Goal: Obtain resource: Obtain resource

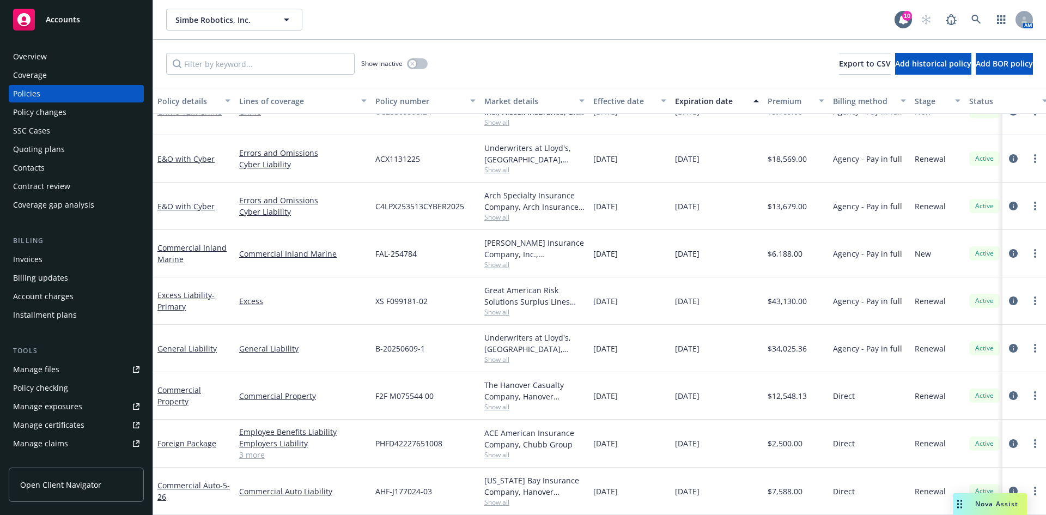
scroll to position [126, 0]
click at [181, 393] on link "Commercial Property" at bounding box center [179, 396] width 44 height 22
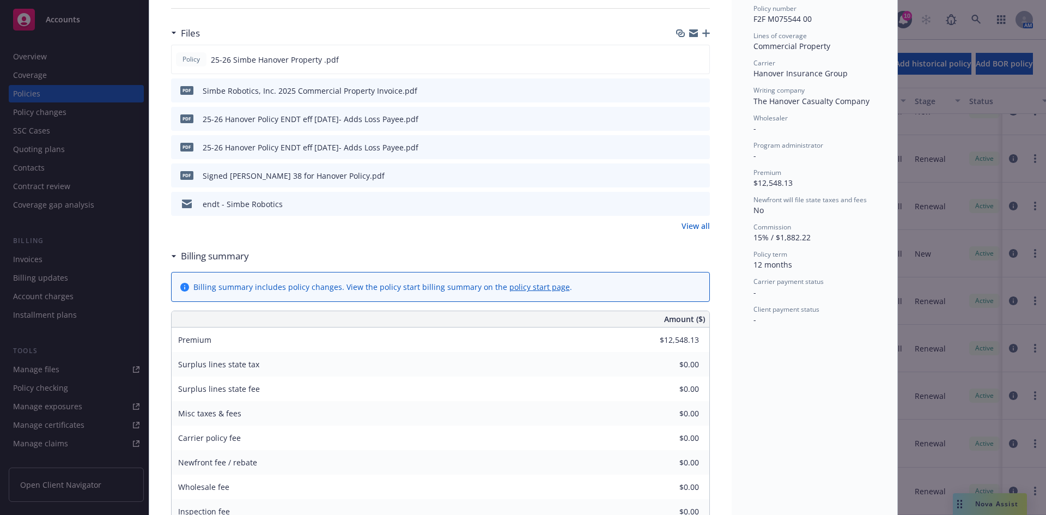
scroll to position [211, 0]
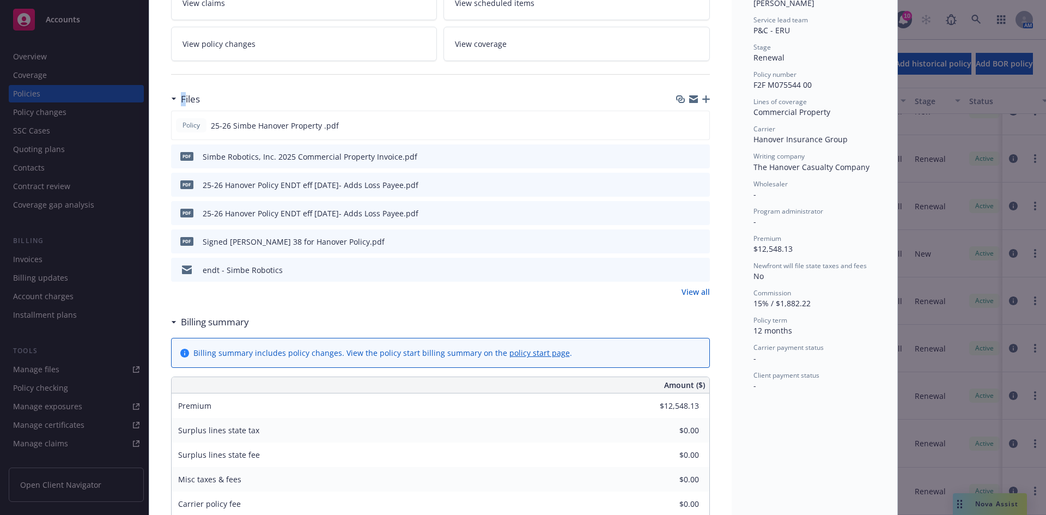
click at [181, 96] on h3 "Files" at bounding box center [190, 99] width 19 height 14
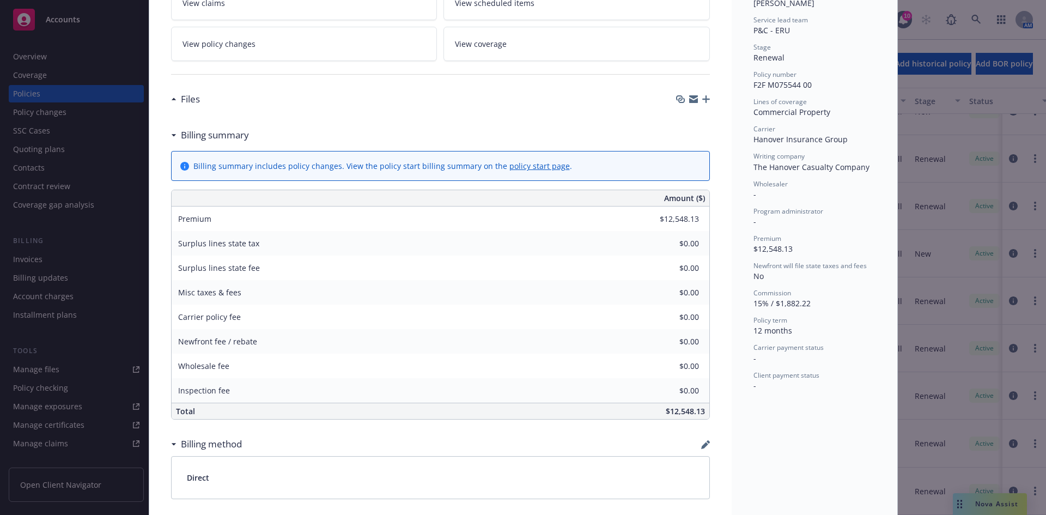
click at [183, 97] on h3 "Files" at bounding box center [190, 99] width 19 height 14
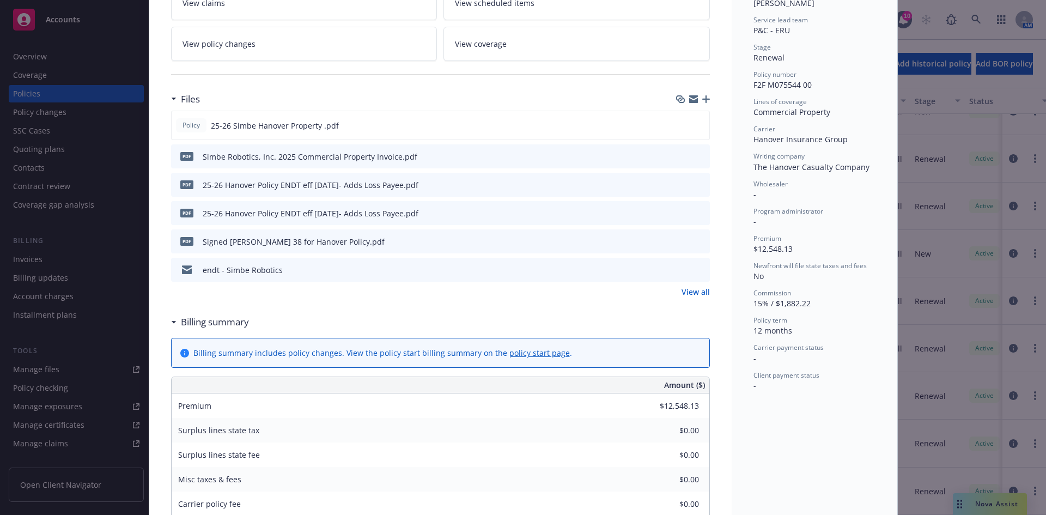
click at [141, 55] on div "Policy Commercial Property Add internal notes here... View claims View schedule…" at bounding box center [523, 257] width 1046 height 515
click at [137, 56] on div "Policy Commercial Property Add internal notes here... View claims View schedule…" at bounding box center [523, 257] width 1046 height 515
drag, startPoint x: 133, startPoint y: 55, endPoint x: 164, endPoint y: 103, distance: 57.1
click at [136, 59] on div "Policy Commercial Property Add internal notes here... View claims View schedule…" at bounding box center [523, 257] width 1046 height 515
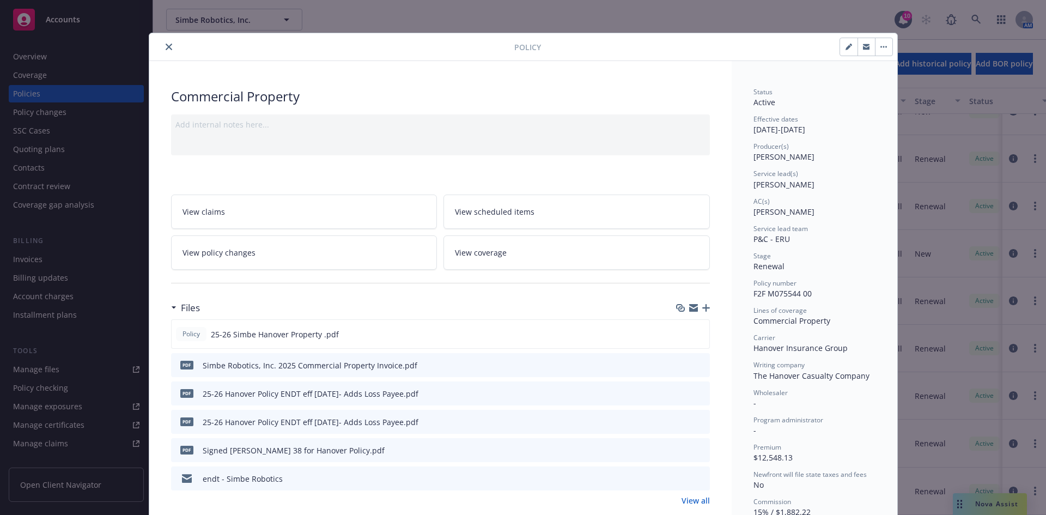
scroll to position [0, 0]
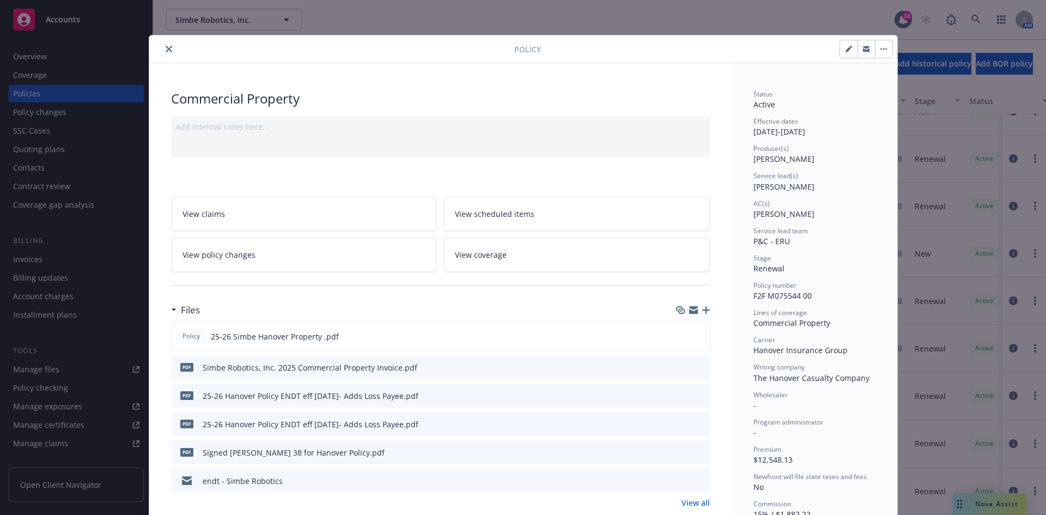
click at [162, 52] on button "close" at bounding box center [168, 48] width 13 height 13
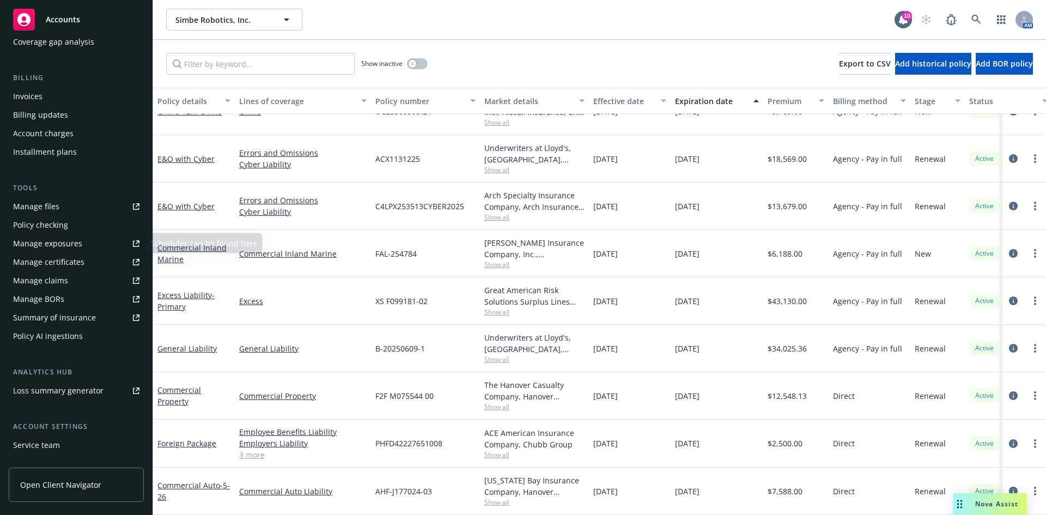
scroll to position [163, 0]
click at [122, 209] on link "Manage files" at bounding box center [76, 205] width 135 height 17
click at [176, 393] on link "Commercial Property" at bounding box center [179, 396] width 44 height 22
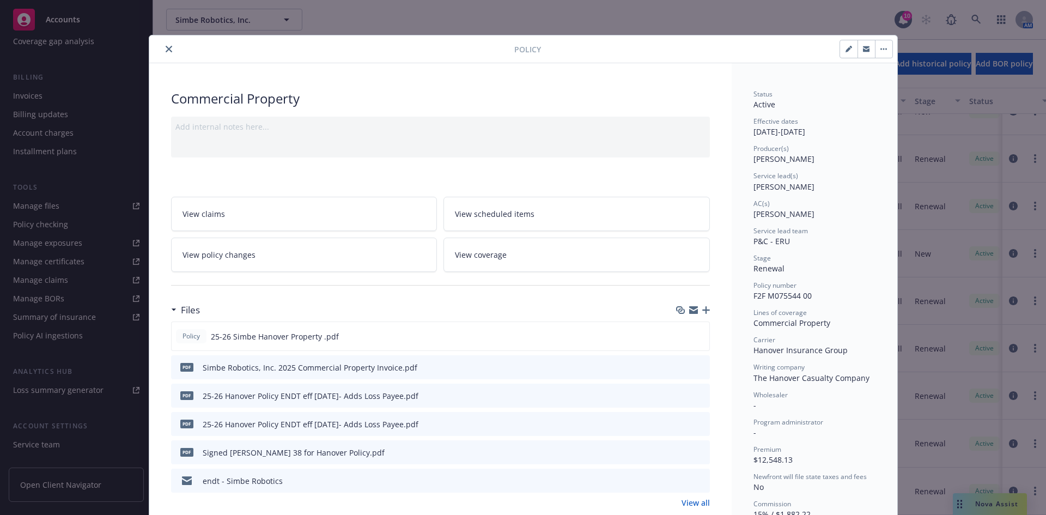
scroll to position [33, 0]
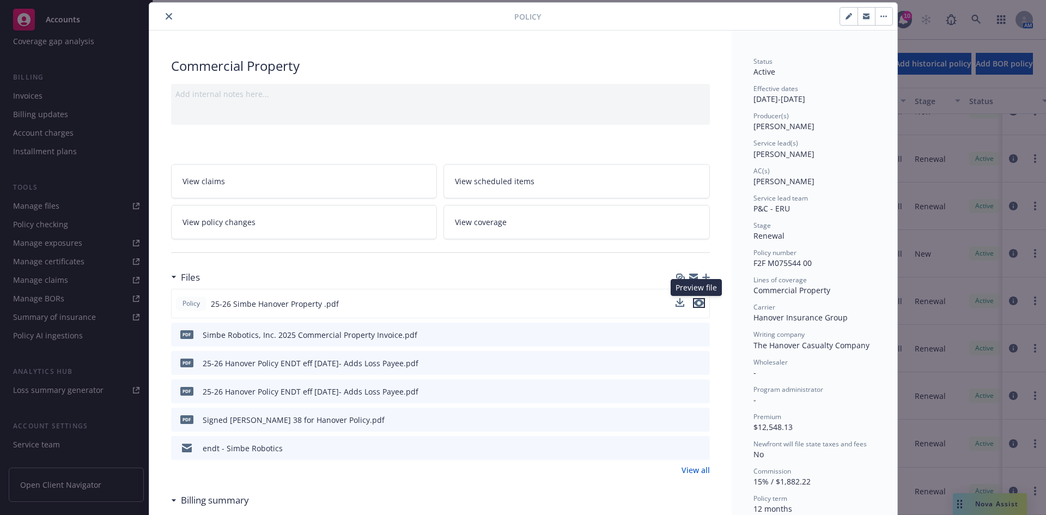
click at [694, 304] on icon "preview file" at bounding box center [699, 303] width 10 height 8
click at [166, 13] on button "close" at bounding box center [168, 16] width 13 height 13
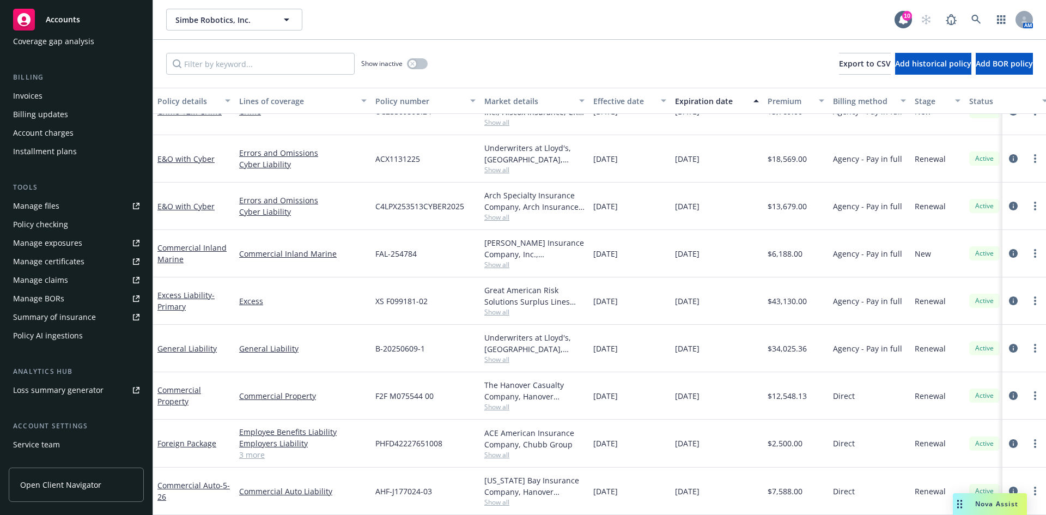
click at [979, 496] on div "Nova Assist" at bounding box center [990, 504] width 74 height 22
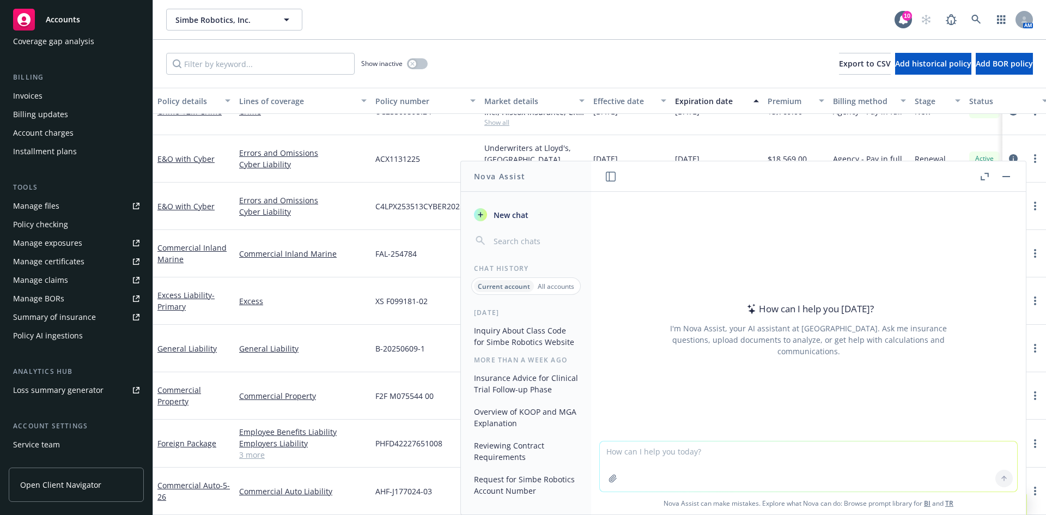
click at [872, 459] on textarea at bounding box center [808, 466] width 417 height 50
click at [678, 459] on textarea at bounding box center [808, 466] width 417 height 50
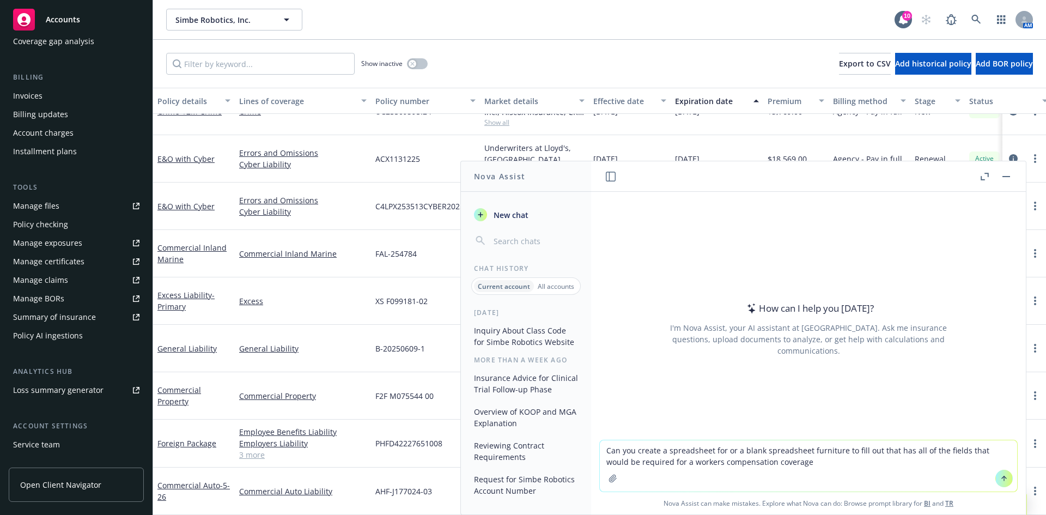
type textarea "Can you create a spreadsheet for or a blank spreadsheet furniture to fill out t…"
click at [1002, 479] on icon at bounding box center [1004, 478] width 8 height 8
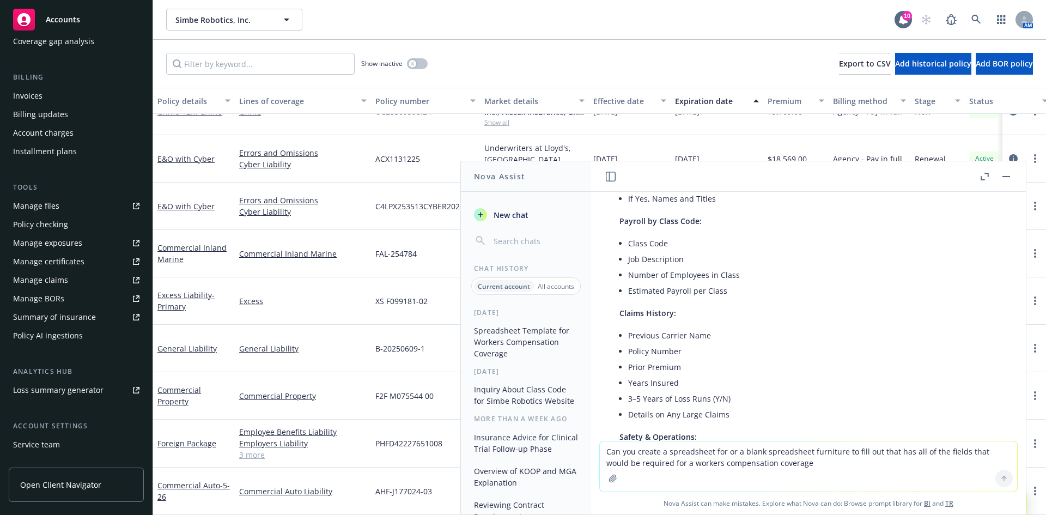
scroll to position [436, 0]
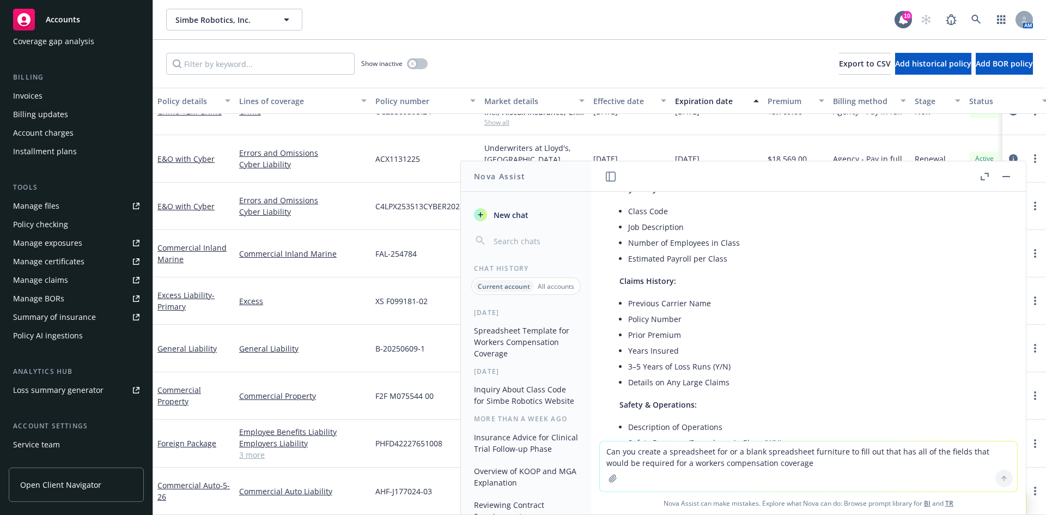
click at [687, 460] on textarea "Can you create a spreadsheet for or a blank spreadsheet furniture to fill out t…" at bounding box center [808, 466] width 417 height 50
type textarea "Can you just create a spreadsheet that has the fields like state payroll class …"
click at [1000, 481] on icon at bounding box center [1004, 478] width 8 height 8
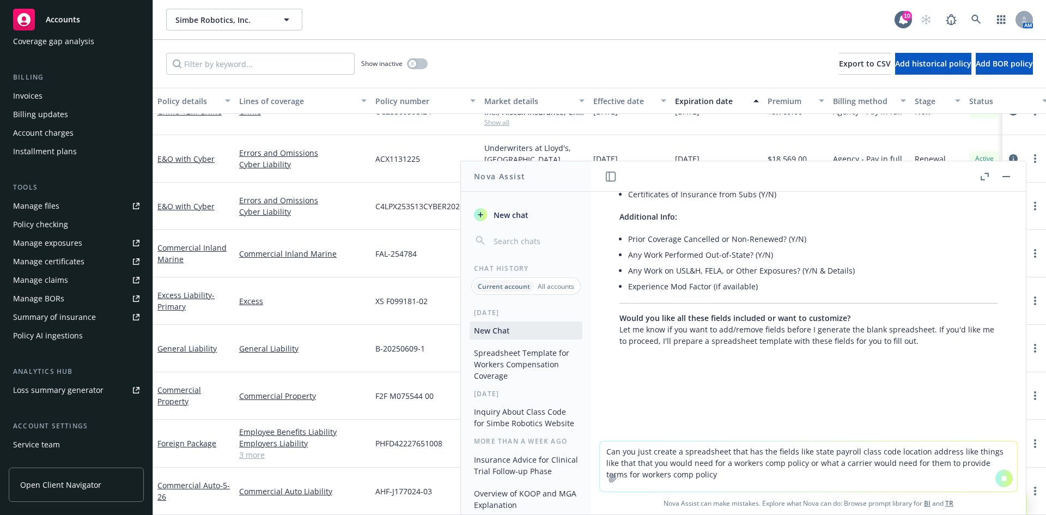
scroll to position [754, 0]
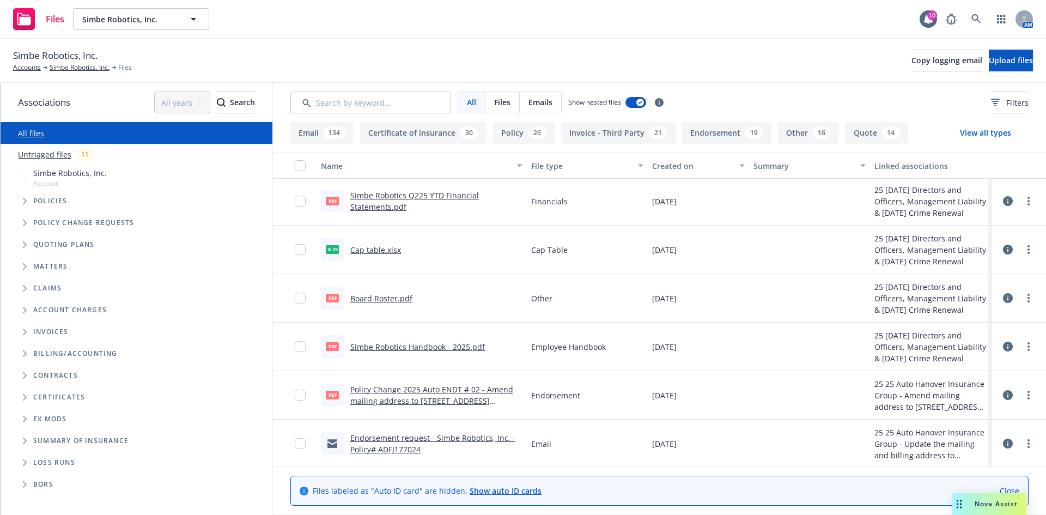
scroll to position [654, 0]
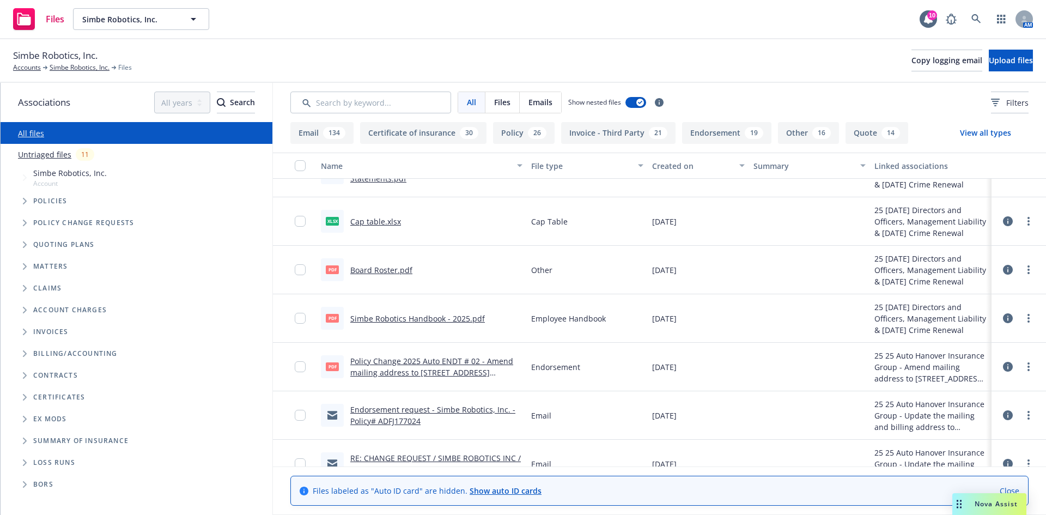
click at [22, 202] on span "Tree Example" at bounding box center [24, 200] width 17 height 17
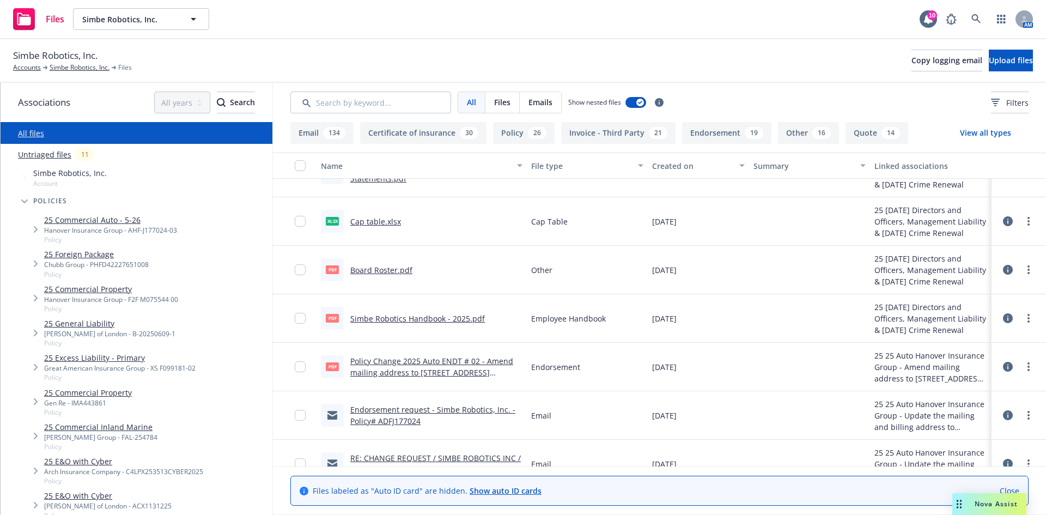
scroll to position [54, 0]
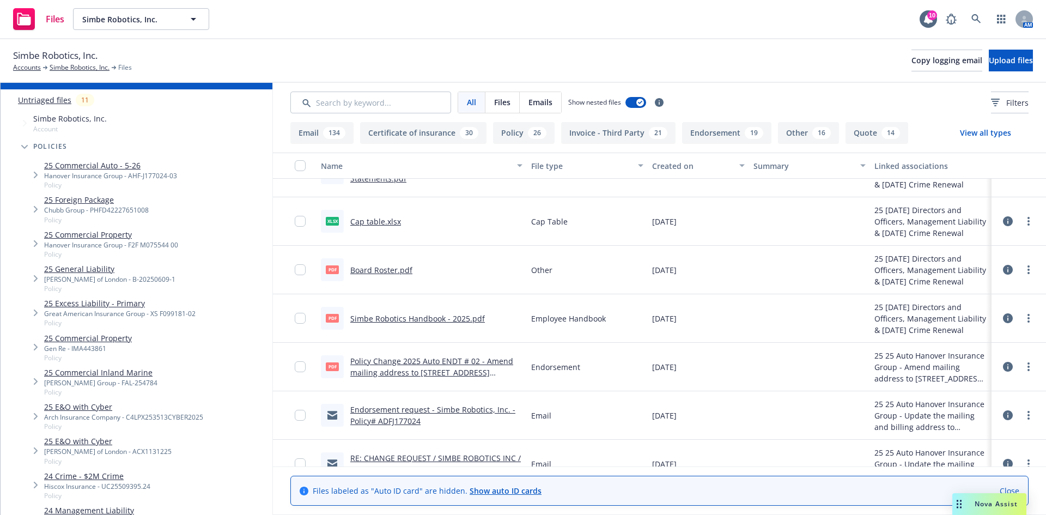
click at [34, 242] on span "Tree Example" at bounding box center [35, 243] width 17 height 17
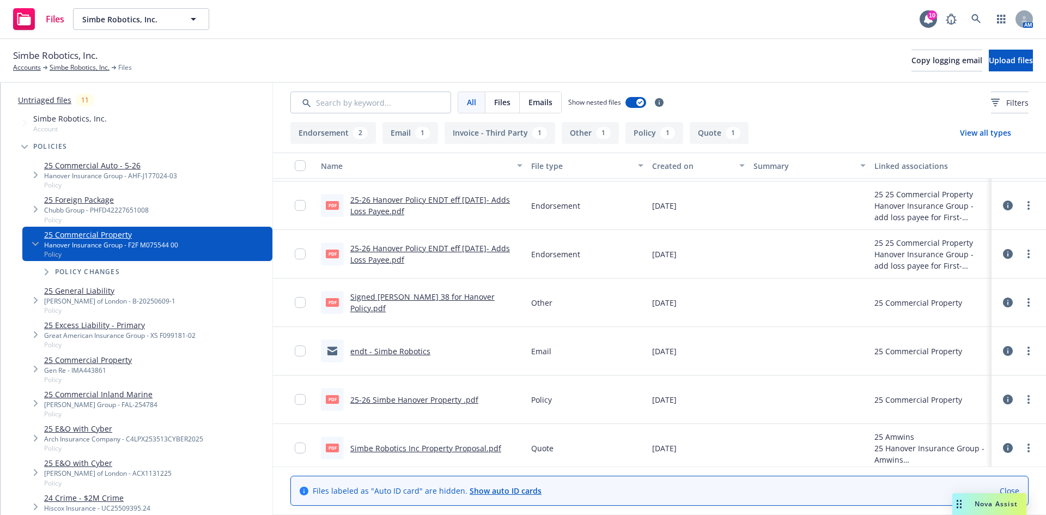
scroll to position [52, 0]
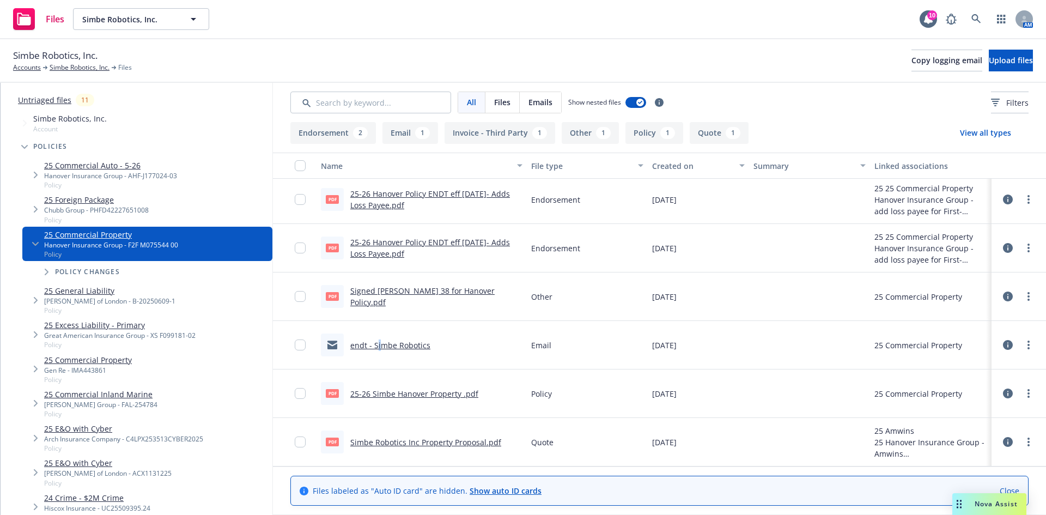
click at [379, 349] on link "endt - Simbe Robotics" at bounding box center [390, 345] width 80 height 10
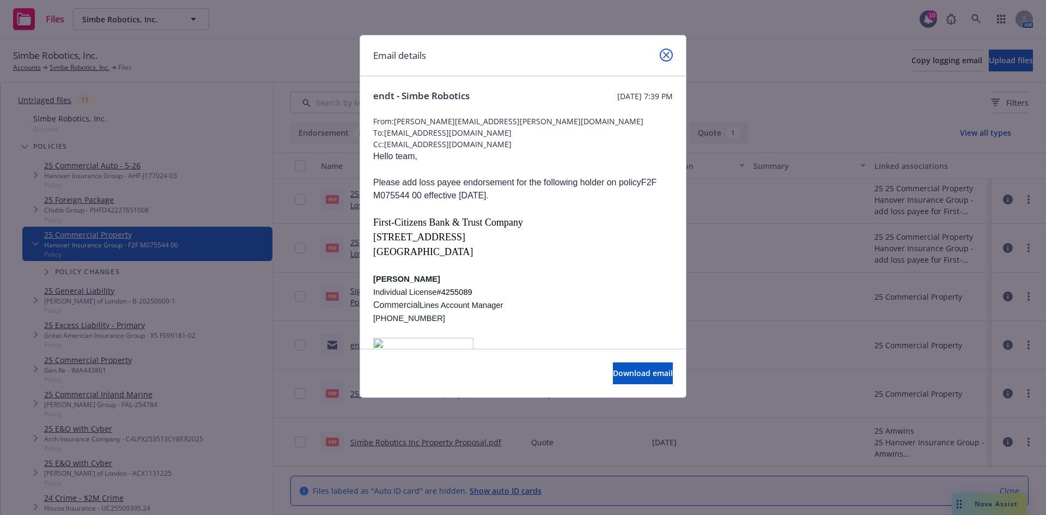
click at [663, 53] on icon "close" at bounding box center [666, 55] width 7 height 7
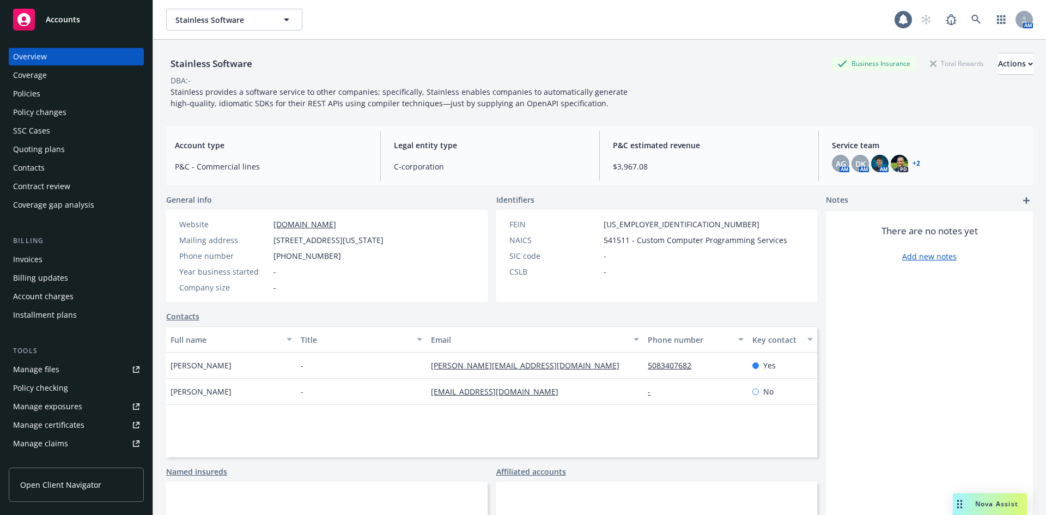
click at [75, 91] on div "Policies" at bounding box center [76, 93] width 126 height 17
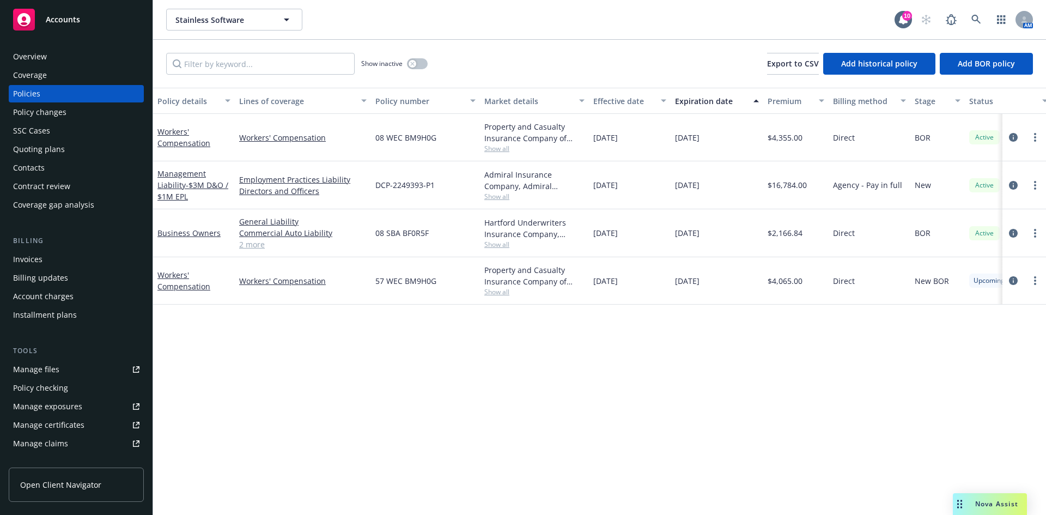
click at [105, 372] on link "Manage files" at bounding box center [76, 369] width 135 height 17
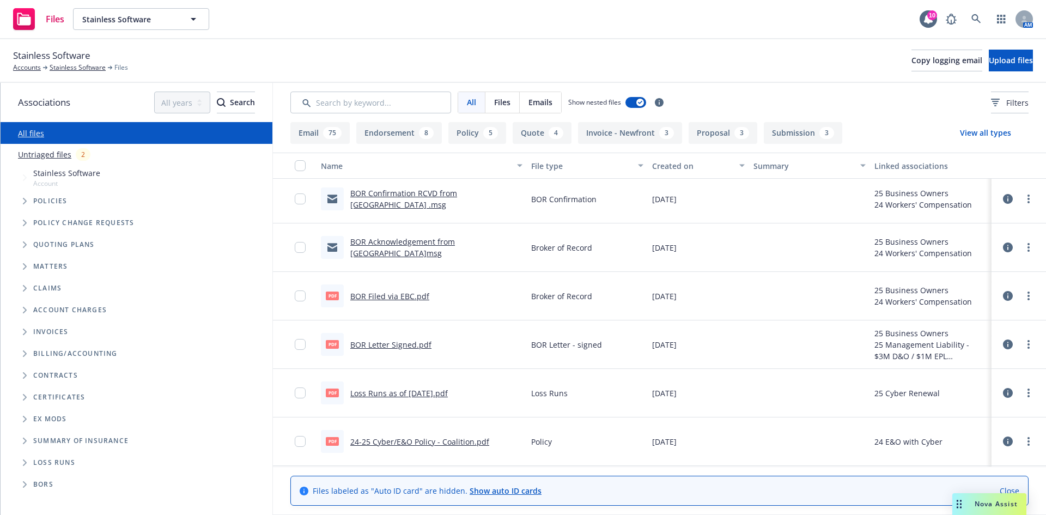
scroll to position [4085, 0]
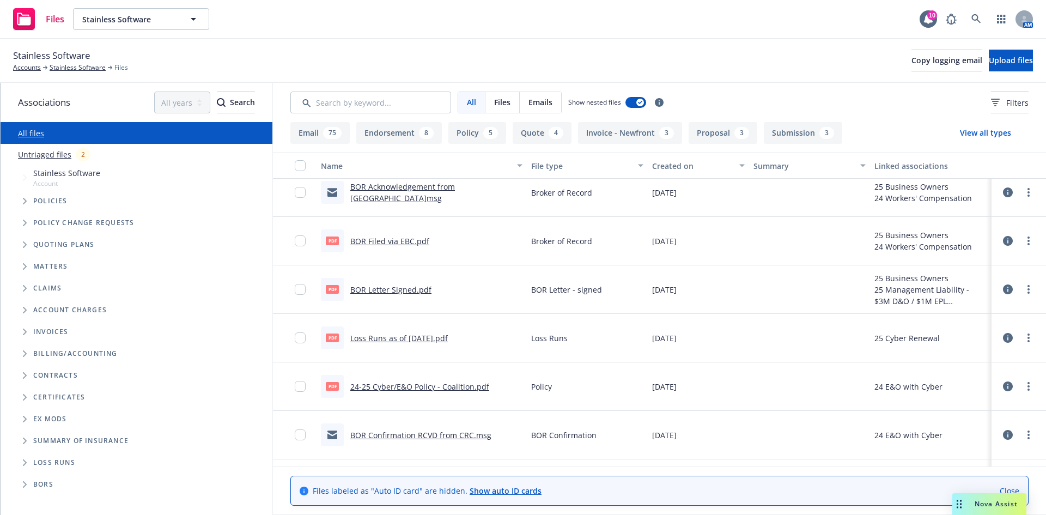
click at [428, 339] on link "Loss Runs as of [DATE].pdf" at bounding box center [399, 338] width 98 height 10
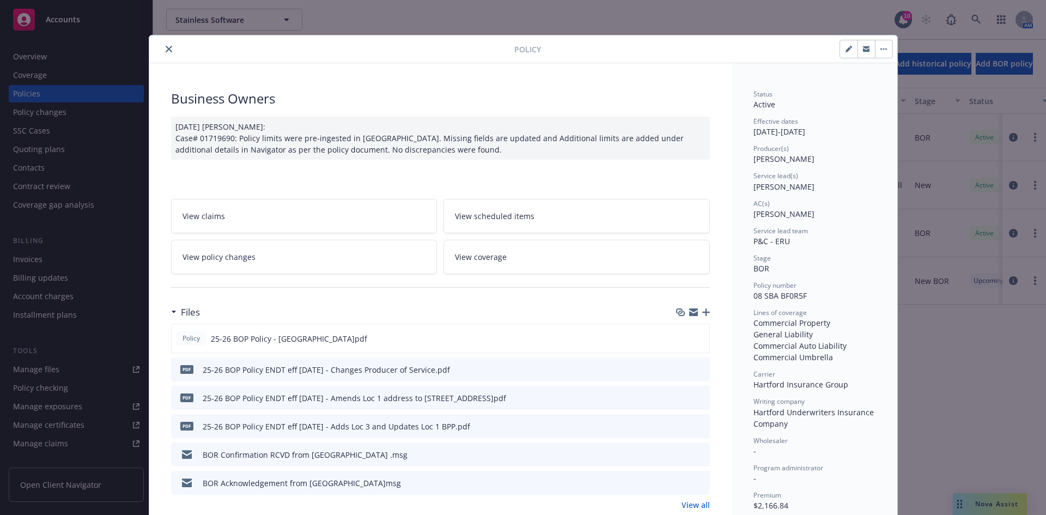
click at [67, 31] on div "Policy Business Owners 08/07/2025 Galib Sheik: Case# 01719690: Policy limits we…" at bounding box center [523, 257] width 1046 height 515
click at [164, 44] on button "close" at bounding box center [168, 48] width 13 height 13
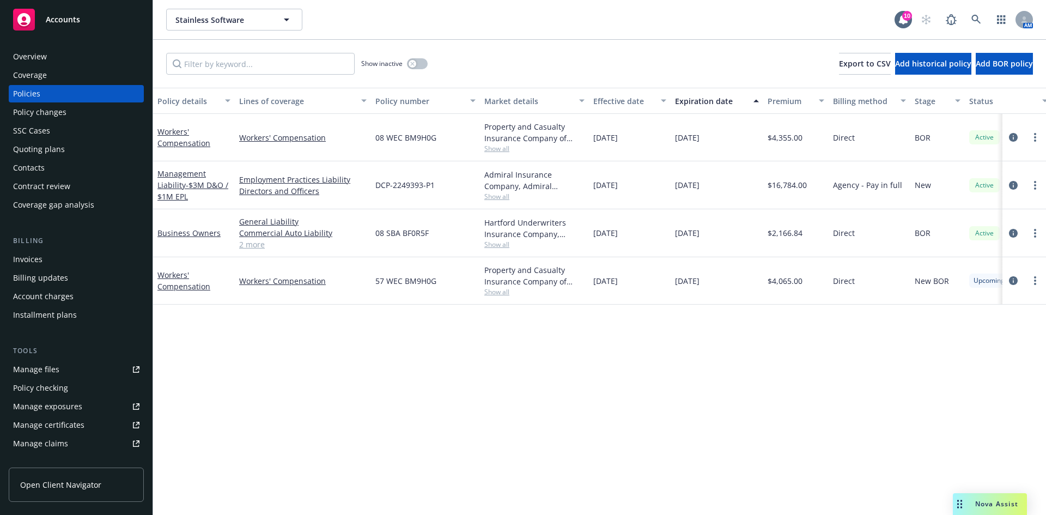
click at [118, 17] on div "Accounts" at bounding box center [76, 20] width 126 height 22
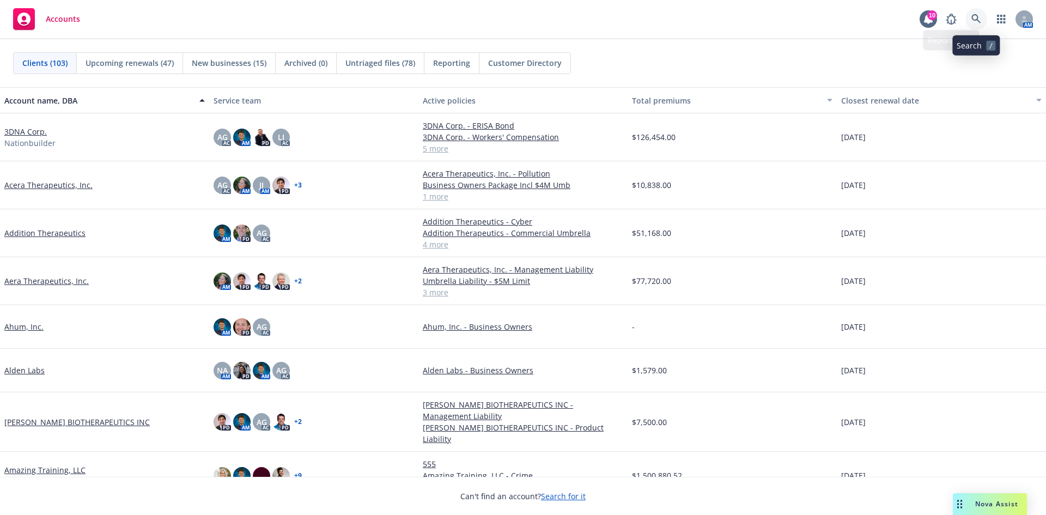
click at [975, 15] on icon at bounding box center [976, 19] width 10 height 10
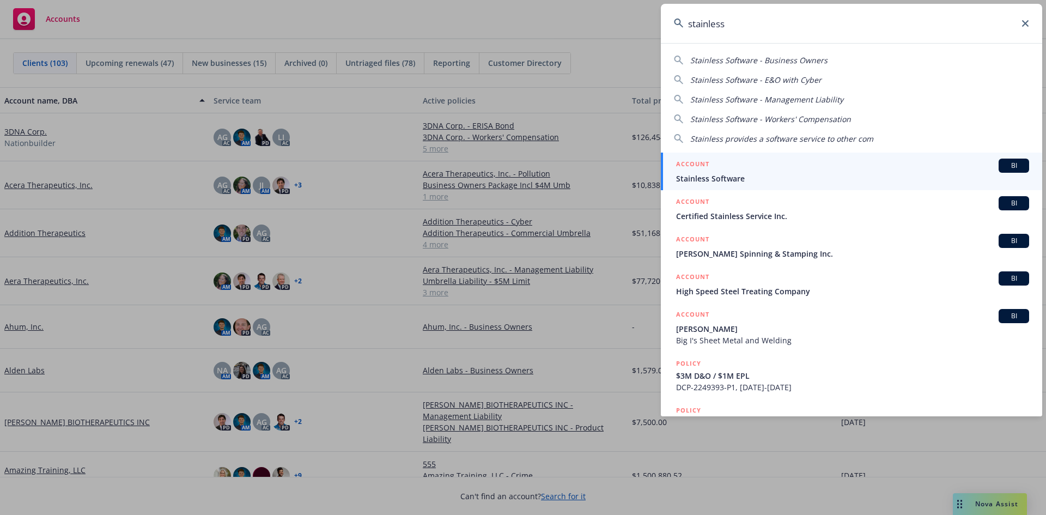
type input "stainless"
click at [811, 179] on span "Stainless Software" at bounding box center [852, 178] width 353 height 11
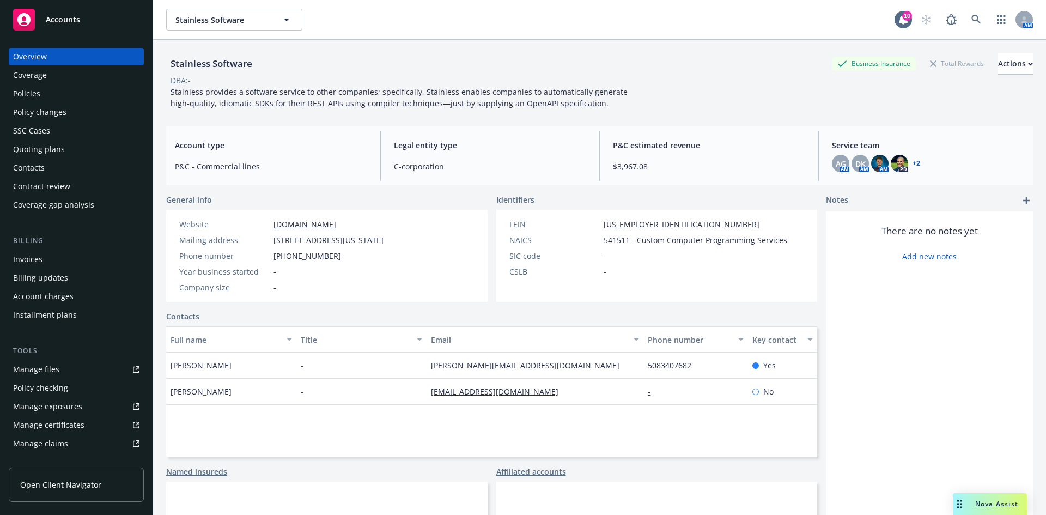
click at [95, 365] on link "Manage files" at bounding box center [76, 369] width 135 height 17
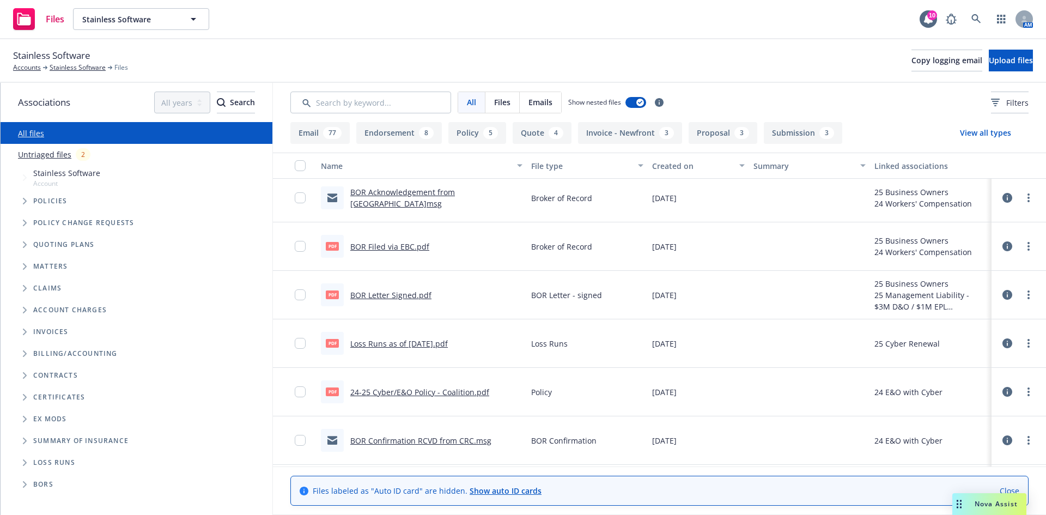
scroll to position [4194, 0]
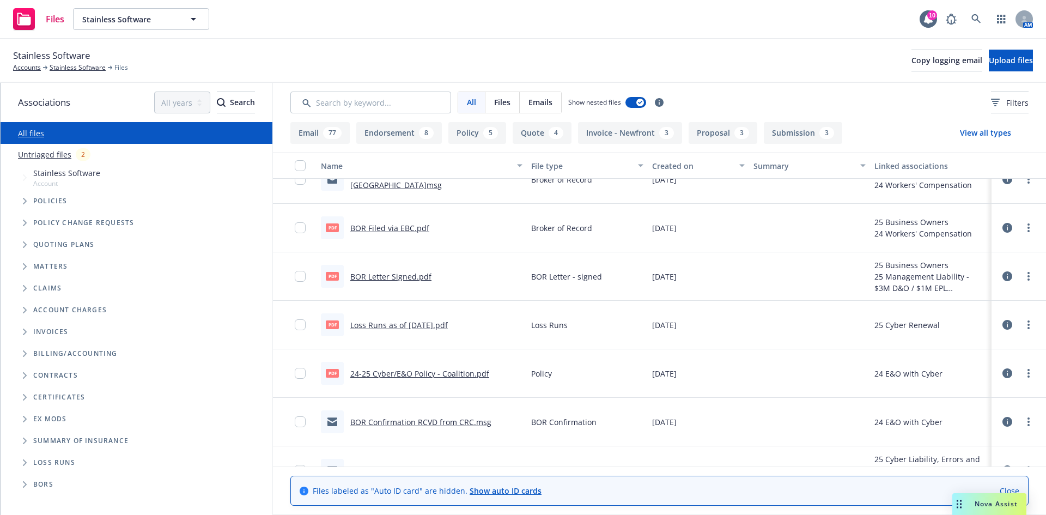
click at [428, 325] on link "Loss Runs as of [DATE].pdf" at bounding box center [399, 325] width 98 height 10
